Goal: Book appointment/travel/reservation

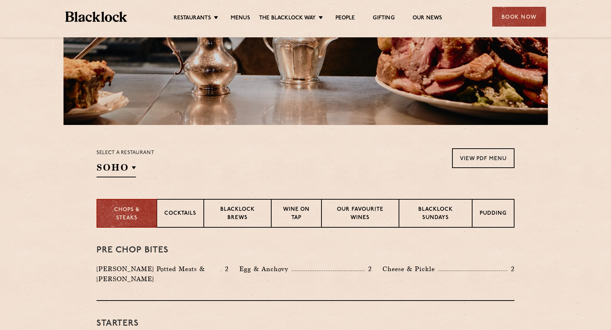
scroll to position [212, 0]
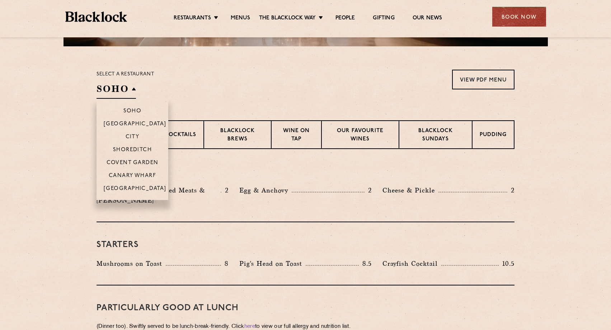
click at [132, 88] on h2 "SOHO" at bounding box center [116, 91] width 39 height 16
click at [133, 149] on p "Shoreditch" at bounding box center [132, 150] width 39 height 7
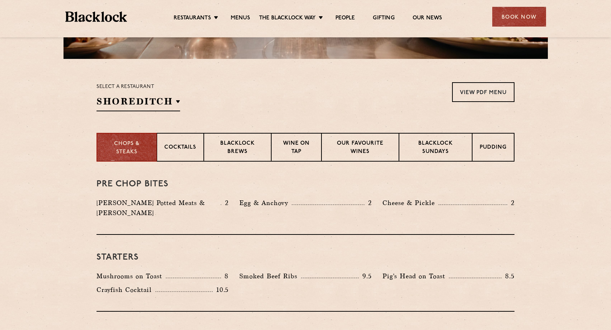
scroll to position [235, 0]
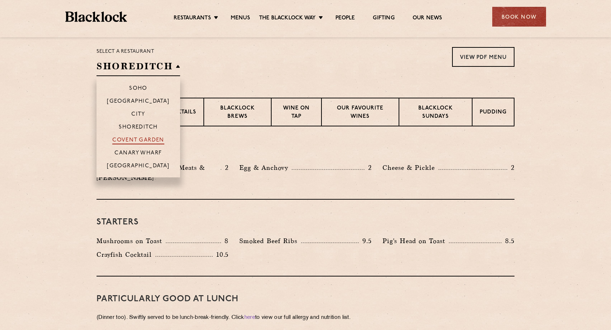
click at [146, 140] on p "Covent Garden" at bounding box center [138, 140] width 52 height 7
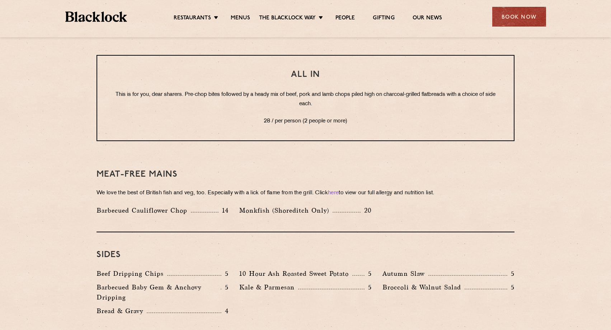
scroll to position [788, 0]
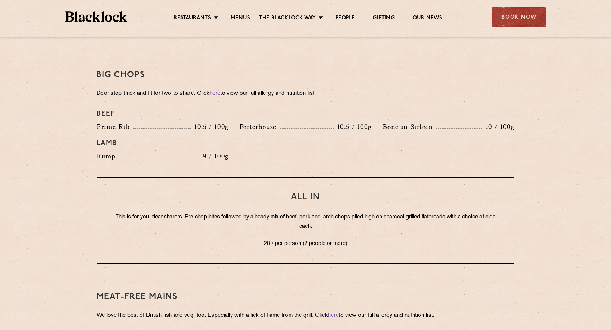
click at [342, 239] on p "28 / per person (2 people or more)" at bounding box center [306, 243] width 388 height 9
click at [311, 239] on p "28 / per person (2 people or more)" at bounding box center [306, 243] width 388 height 9
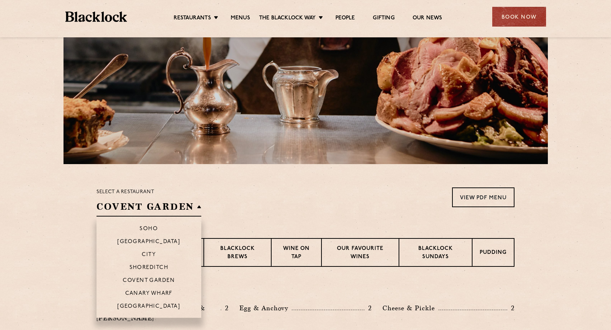
scroll to position [107, 0]
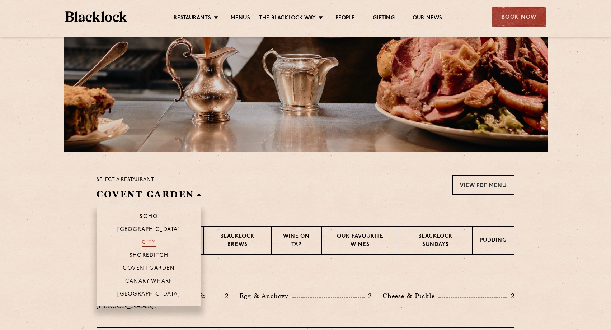
click at [146, 240] on p "City" at bounding box center [149, 242] width 14 height 7
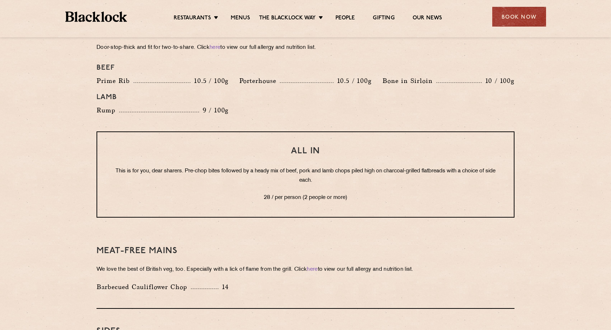
scroll to position [776, 0]
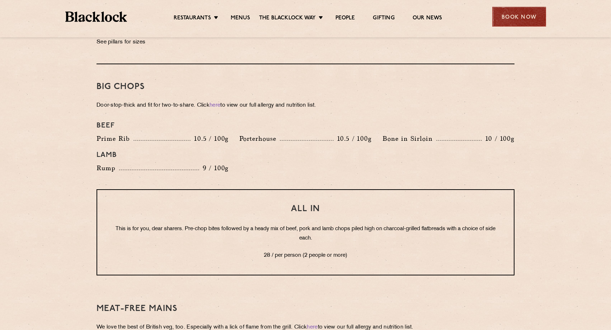
click at [519, 20] on div "Book Now" at bounding box center [519, 17] width 54 height 20
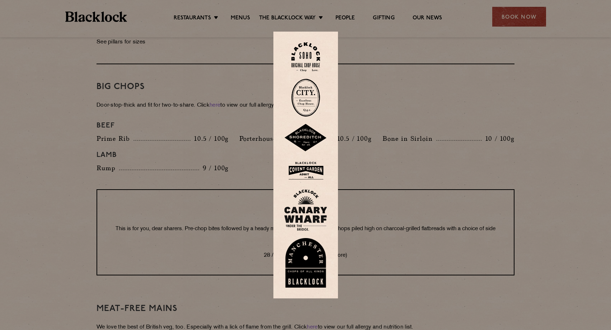
click at [302, 211] on img at bounding box center [305, 210] width 43 height 42
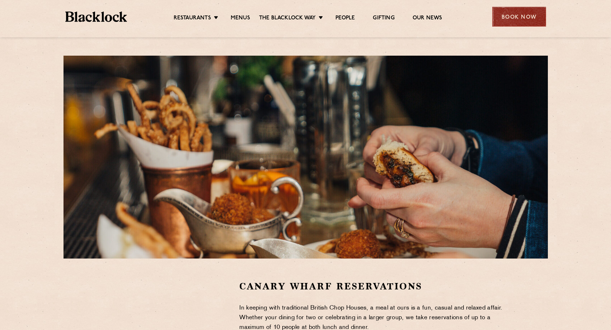
click at [506, 16] on div "Book Now" at bounding box center [519, 17] width 54 height 20
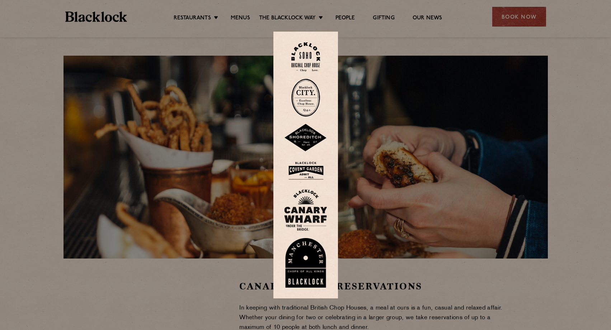
click at [305, 96] on img at bounding box center [305, 98] width 29 height 38
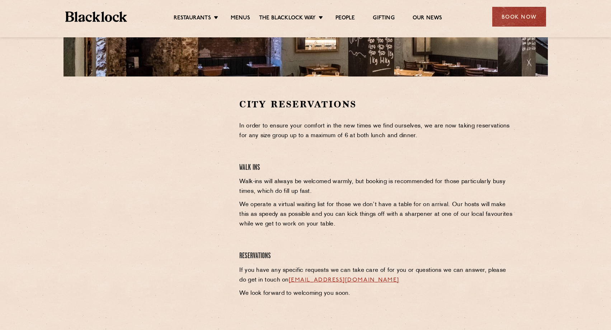
scroll to position [231, 0]
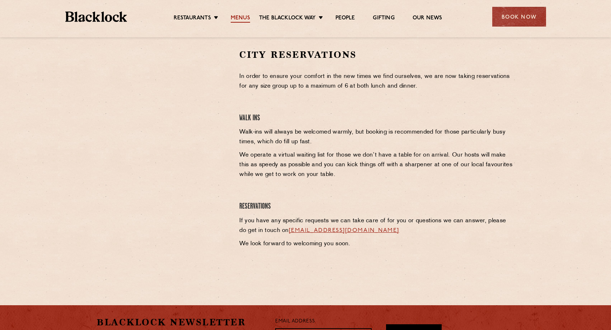
click at [241, 18] on link "Menus" at bounding box center [240, 19] width 19 height 8
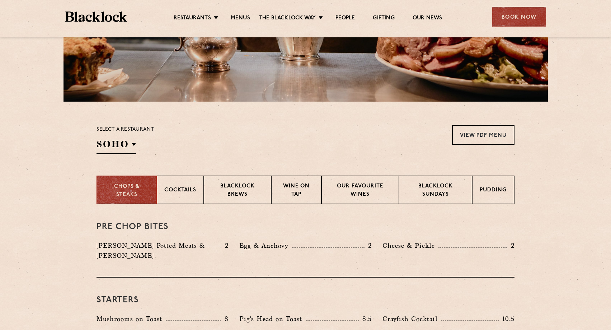
scroll to position [216, 0]
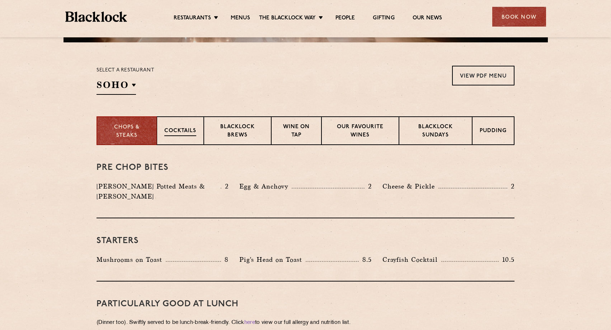
click at [198, 133] on div "Cocktails" at bounding box center [180, 130] width 47 height 29
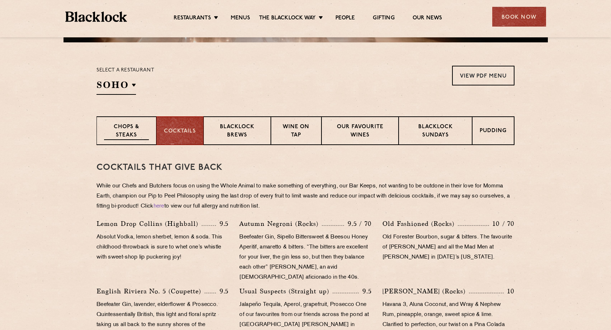
click at [149, 135] on p "Chops & Steaks" at bounding box center [126, 131] width 45 height 17
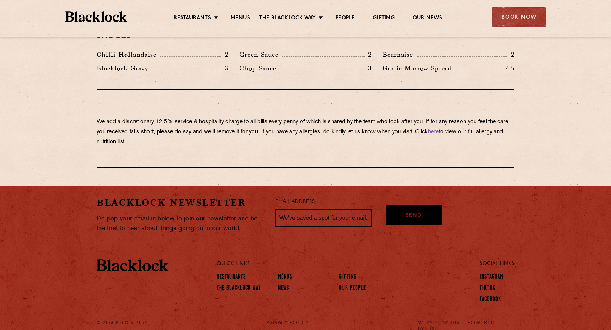
scroll to position [1219, 0]
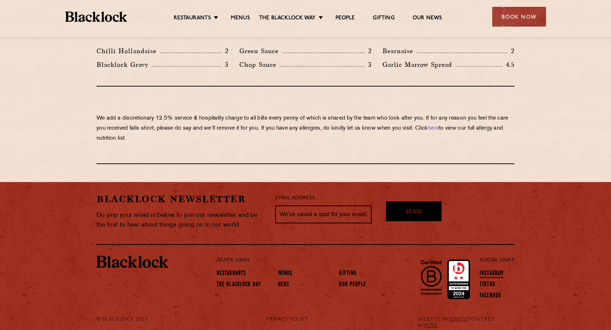
click at [492, 270] on link "Instagram" at bounding box center [492, 274] width 24 height 8
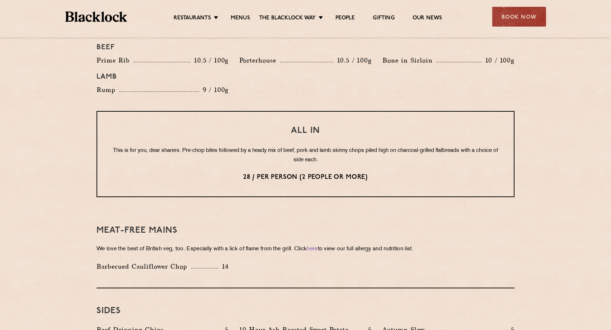
scroll to position [717, 0]
